Goal: Find specific page/section: Find specific page/section

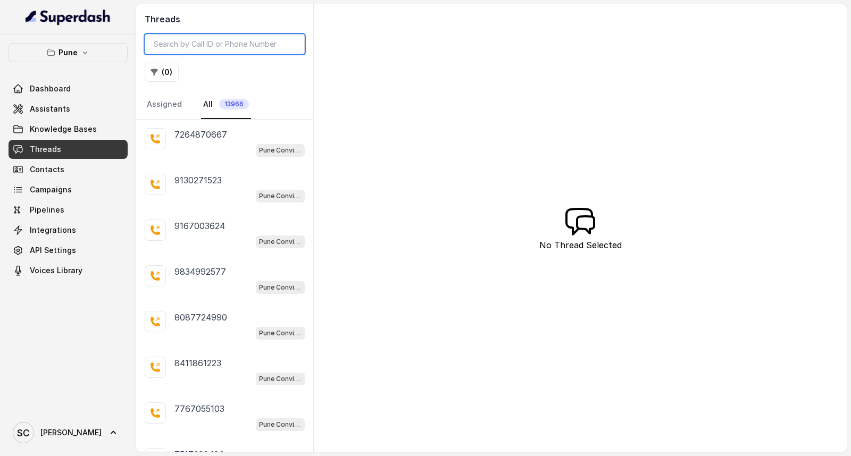
click at [236, 43] on input "search" at bounding box center [225, 44] width 160 height 20
paste input "7020498279"
type input "7020498279"
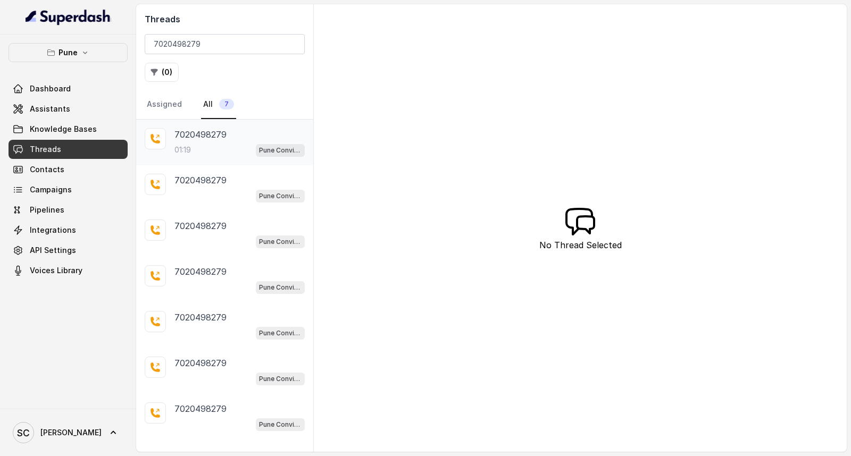
click at [215, 137] on p "7020498279" at bounding box center [200, 134] width 52 height 13
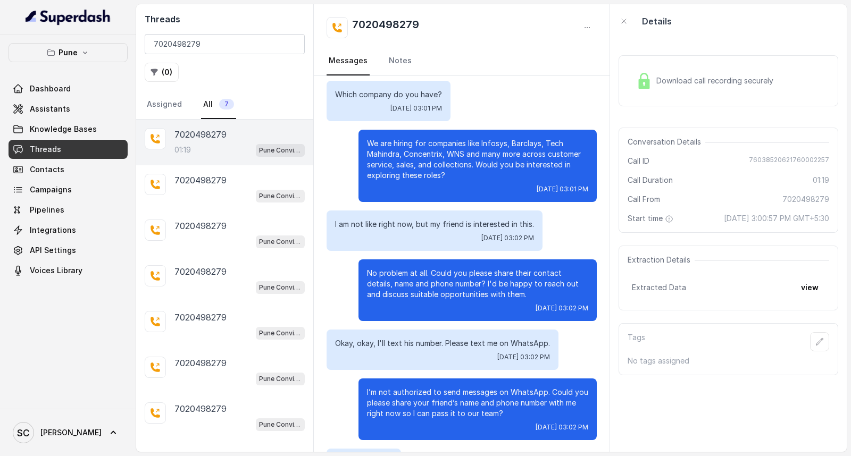
scroll to position [392, 0]
